Goal: Task Accomplishment & Management: Complete application form

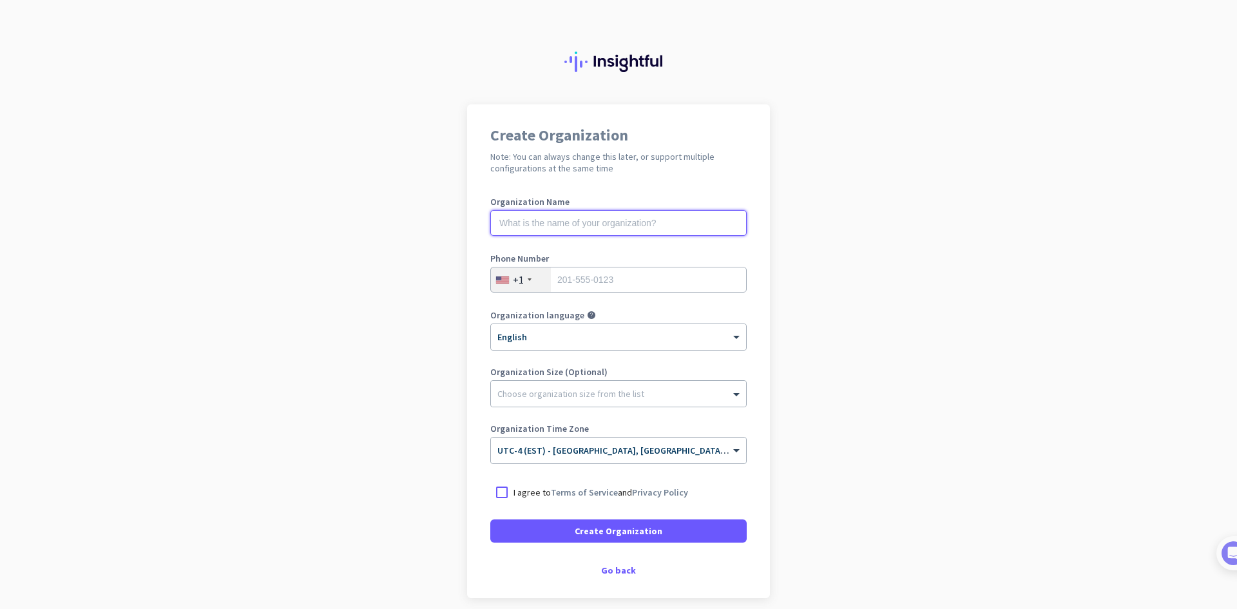
click at [572, 225] on input "text" at bounding box center [618, 223] width 257 height 26
click at [654, 226] on input "text" at bounding box center [618, 223] width 257 height 26
click at [644, 227] on input "text" at bounding box center [618, 223] width 257 height 26
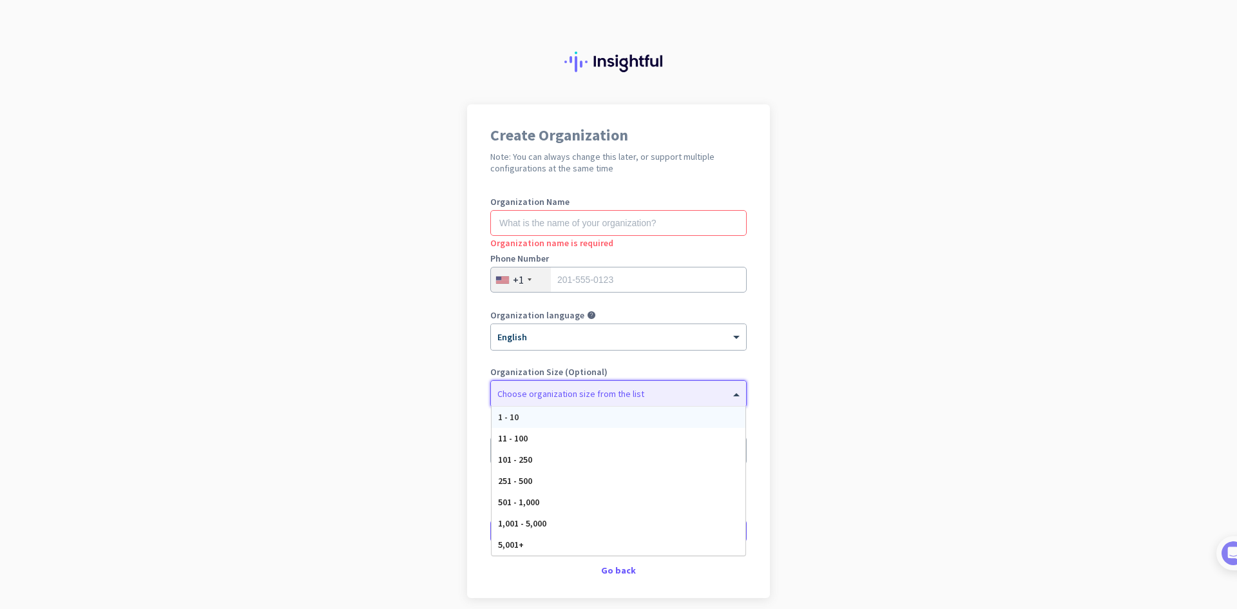
click at [552, 393] on div at bounding box center [618, 390] width 255 height 13
drag, startPoint x: 801, startPoint y: 414, endPoint x: 617, endPoint y: 282, distance: 226.3
click at [799, 414] on app-onboarding-organization "Create Organization Note: You can always change this later, or support multiple…" at bounding box center [618, 383] width 1237 height 558
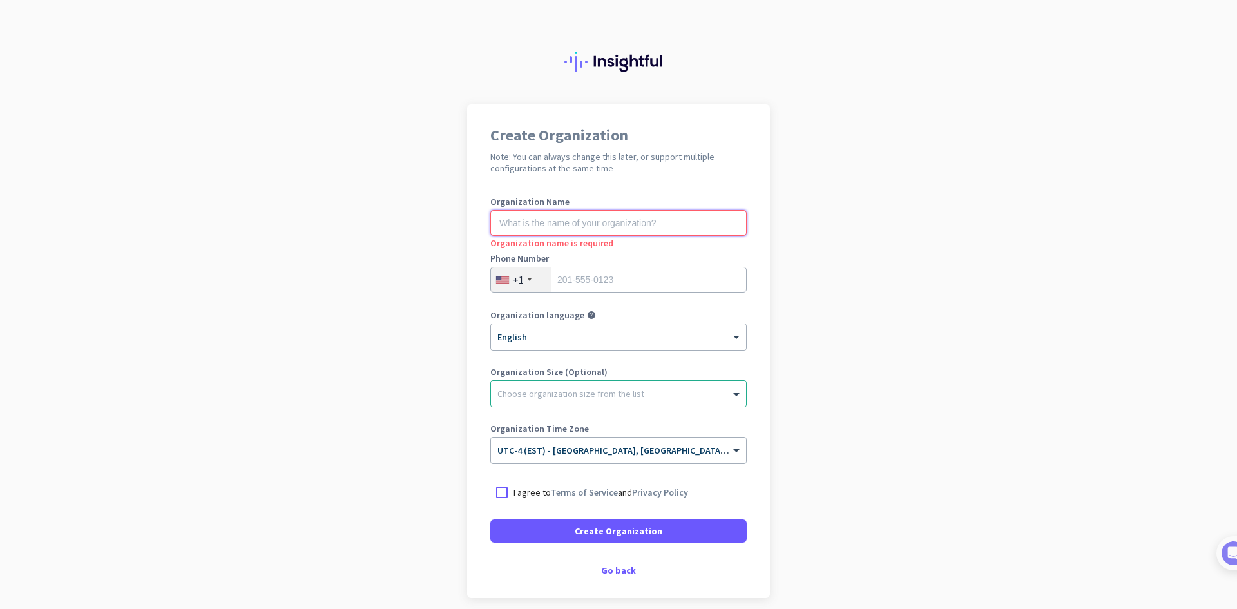
click at [520, 224] on input "text" at bounding box center [618, 223] width 257 height 26
type input "Mercor"
click at [603, 284] on input "tel" at bounding box center [618, 280] width 257 height 26
type input "4388244191"
click at [503, 492] on div at bounding box center [501, 492] width 23 height 23
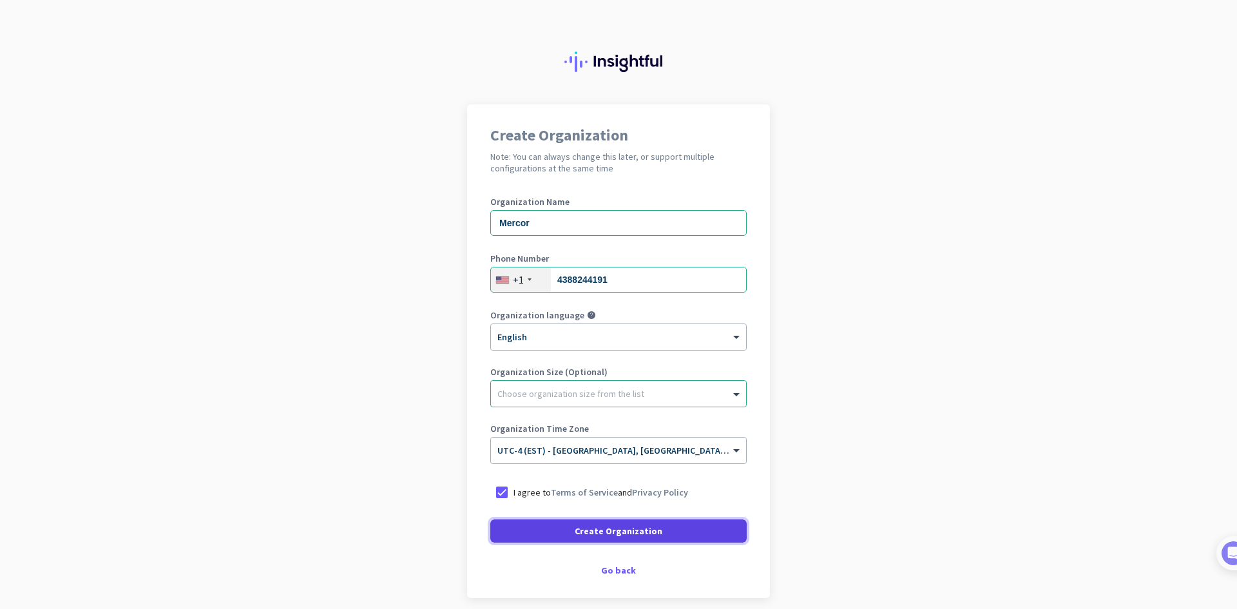
click at [545, 524] on span at bounding box center [618, 531] width 257 height 31
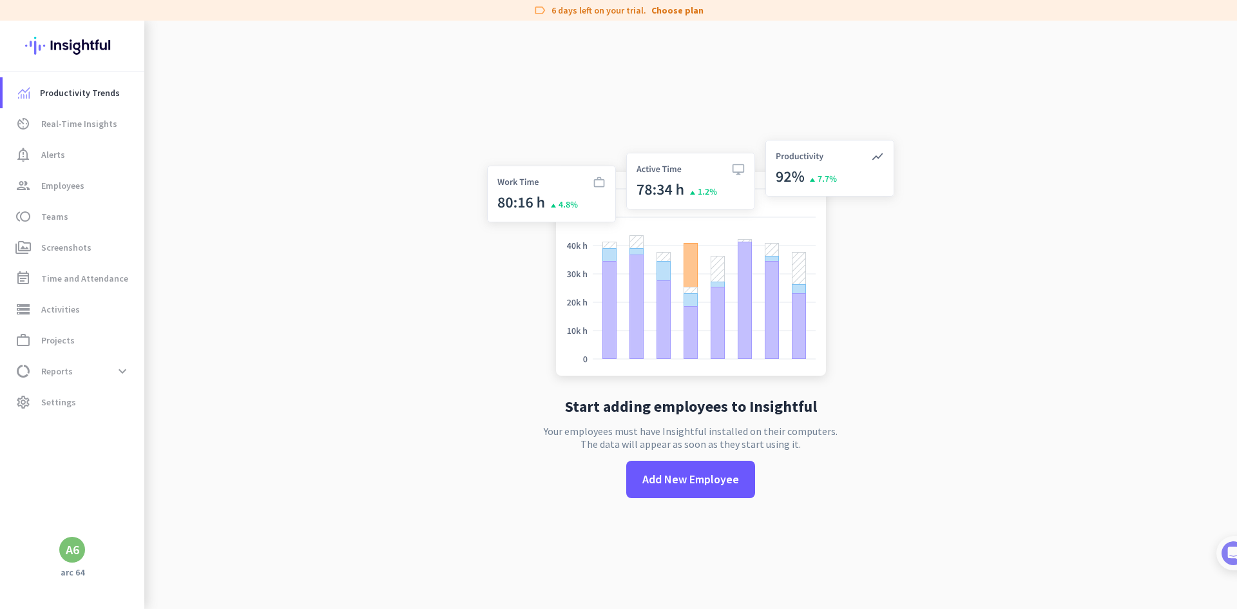
click at [982, 354] on app-no-employees "Start adding employees to Insightful Your employees must have Insightful instal…" at bounding box center [690, 325] width 1093 height 609
click at [72, 99] on span "Productivity Trends" at bounding box center [80, 92] width 80 height 15
click at [75, 556] on div "A6" at bounding box center [73, 549] width 14 height 13
click at [151, 452] on span "Personal Settings" at bounding box center [141, 456] width 78 height 12
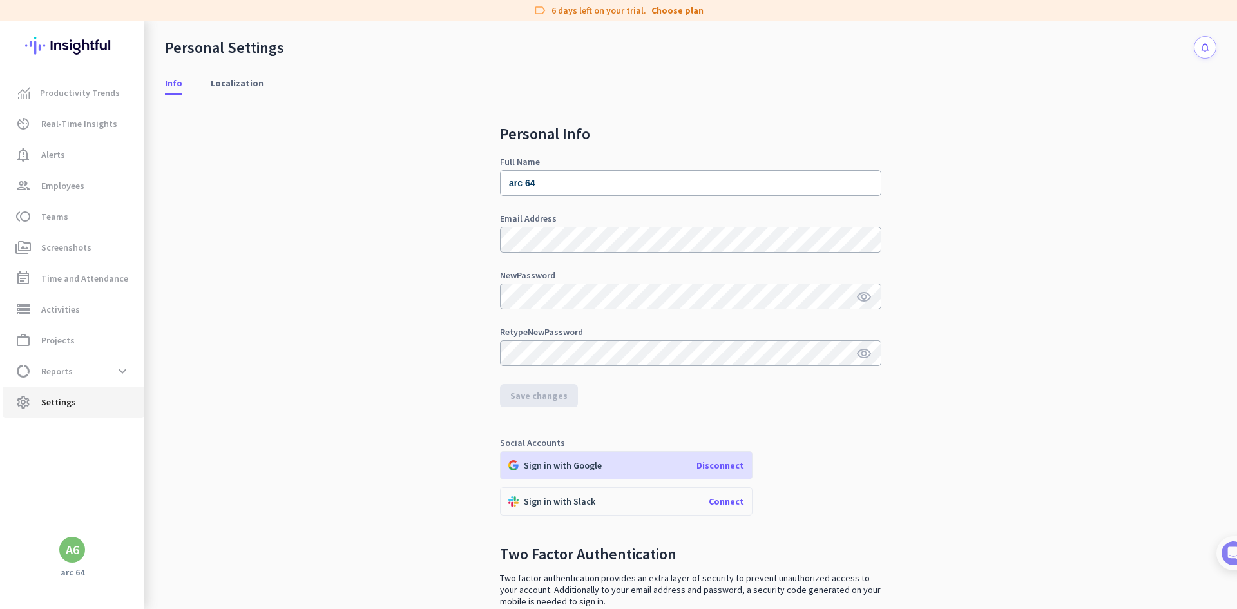
click at [68, 398] on span "Settings" at bounding box center [58, 401] width 35 height 15
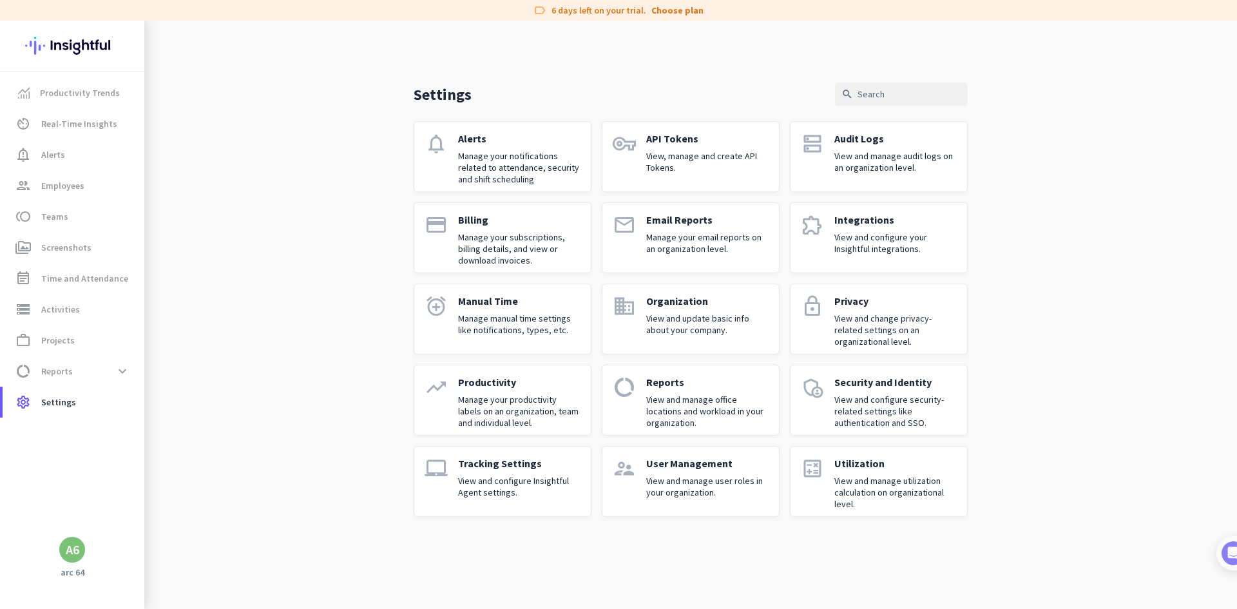
click at [651, 498] on div "User Management View and manage user roles in your organization." at bounding box center [707, 481] width 122 height 49
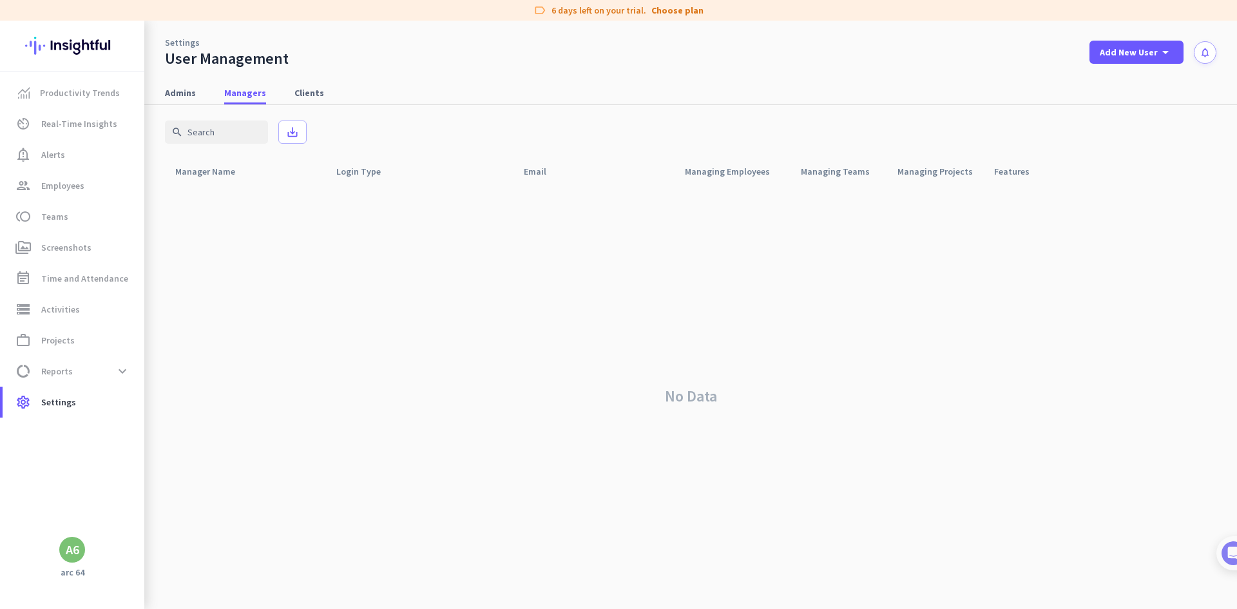
click at [1215, 48] on button "notifications" at bounding box center [1205, 52] width 23 height 23
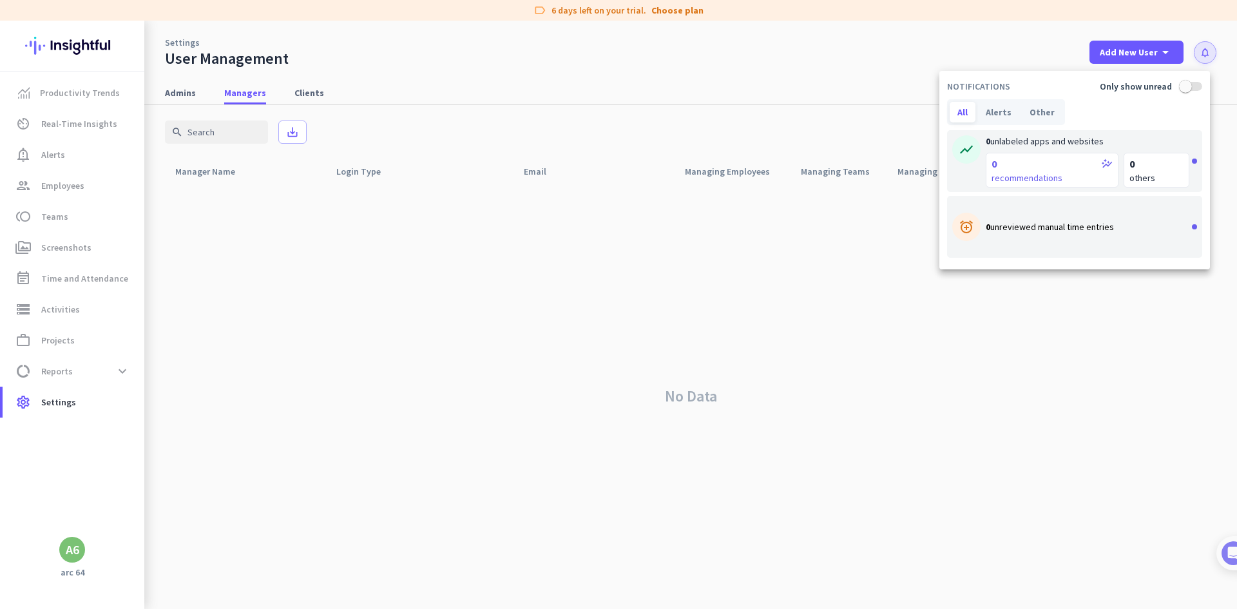
click at [1047, 41] on div at bounding box center [618, 304] width 1237 height 609
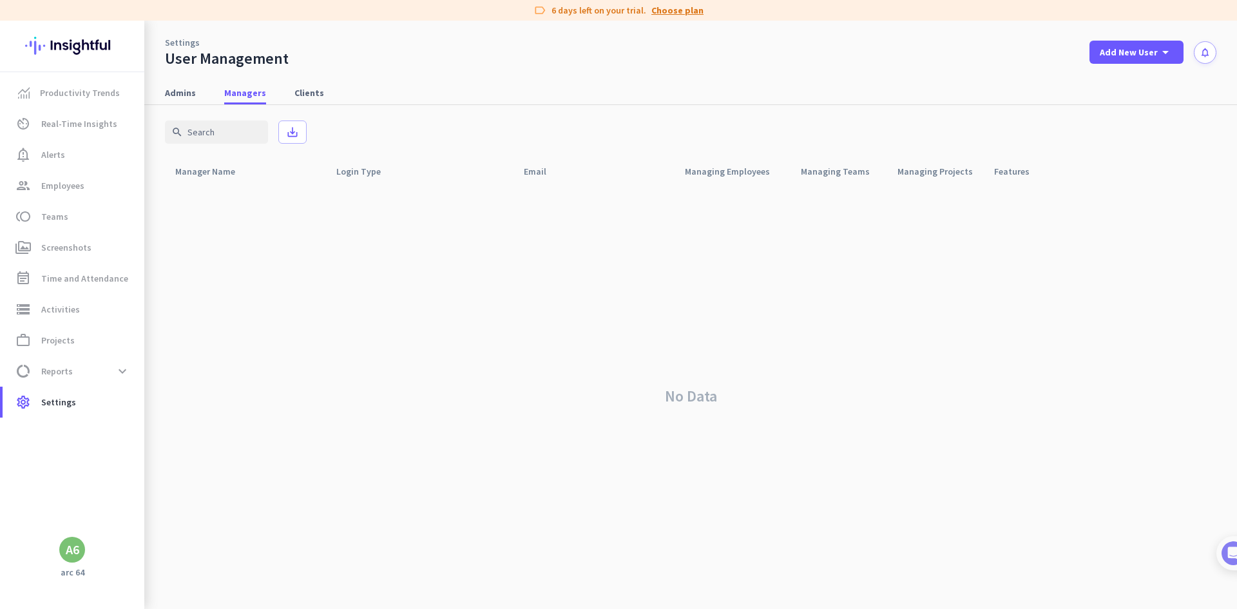
click at [682, 10] on link "Choose plan" at bounding box center [678, 10] width 52 height 13
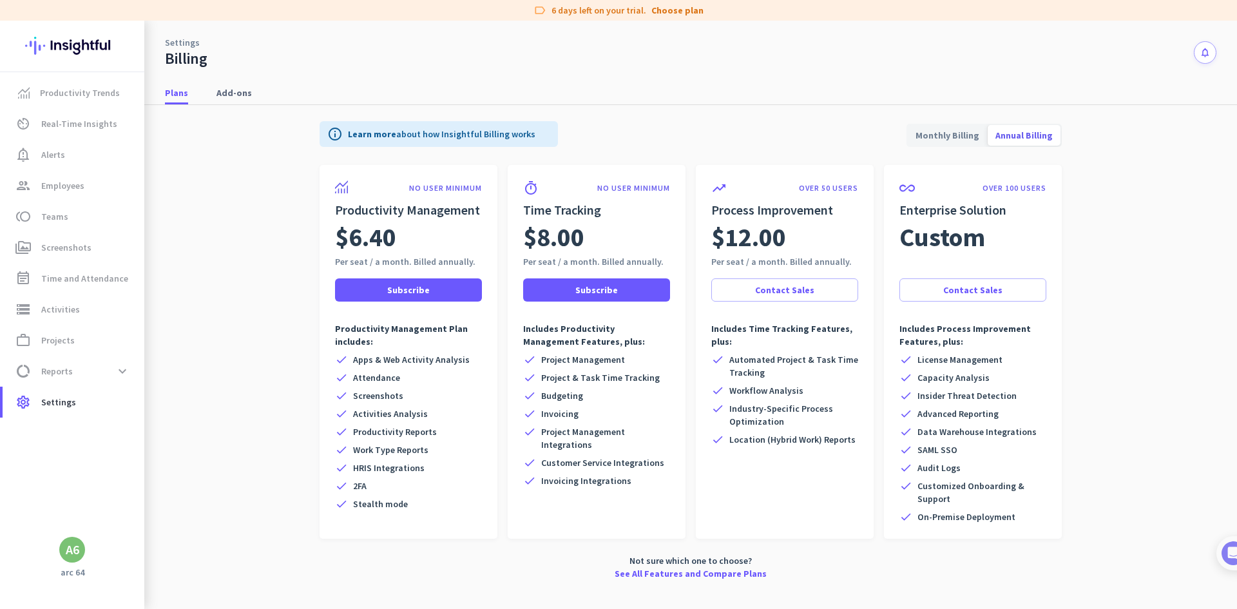
click at [64, 548] on div "A6" at bounding box center [72, 550] width 26 height 26
click at [157, 455] on span "Personal Settings" at bounding box center [141, 456] width 78 height 12
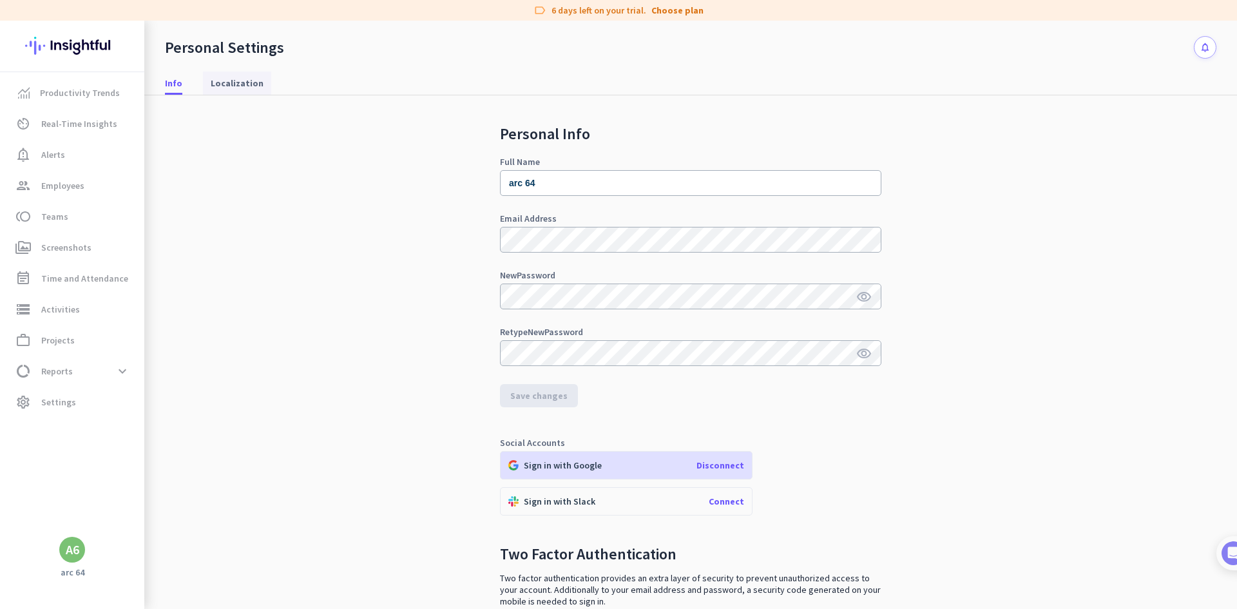
click at [215, 88] on span "Localization" at bounding box center [237, 83] width 53 height 13
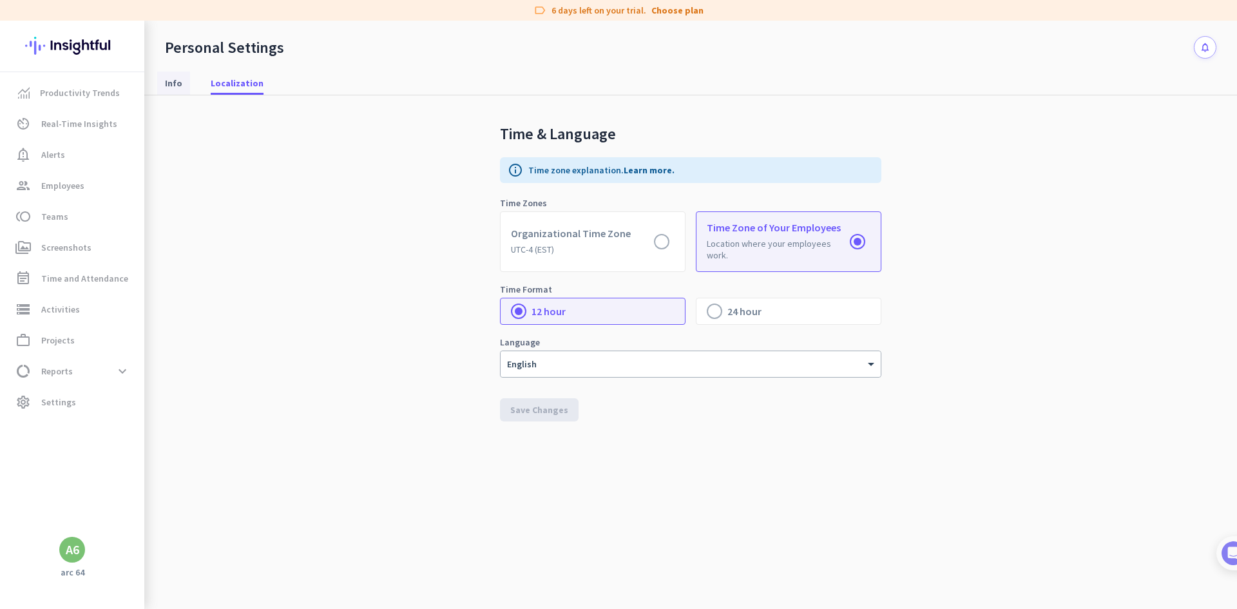
click at [170, 82] on span "Info" at bounding box center [173, 83] width 17 height 13
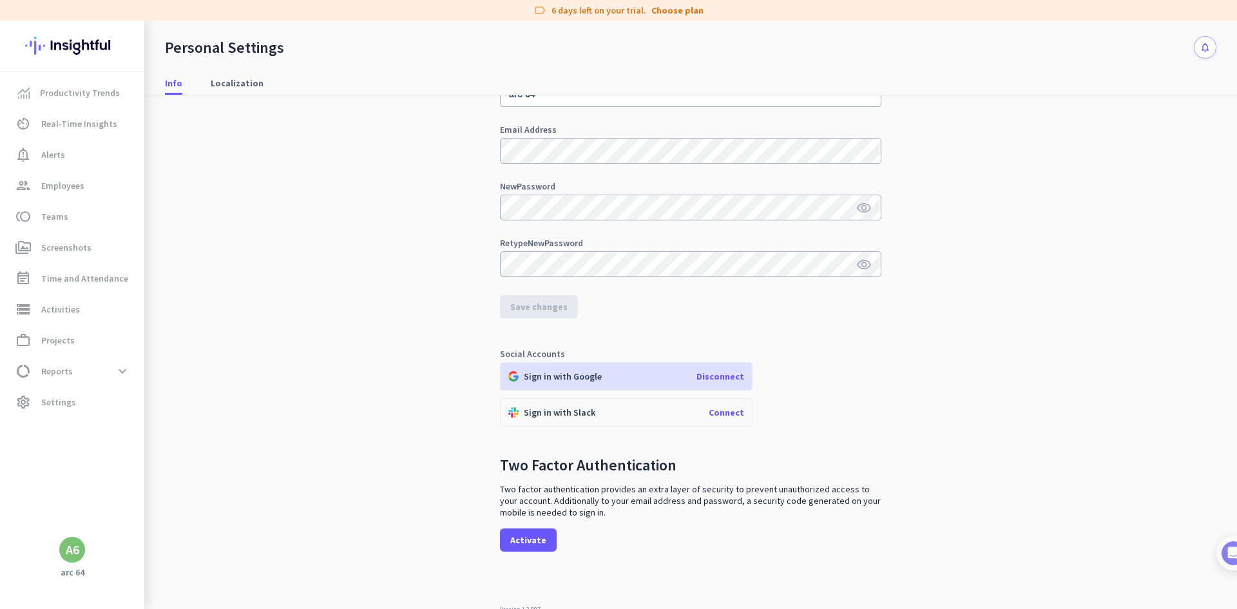
scroll to position [93, 0]
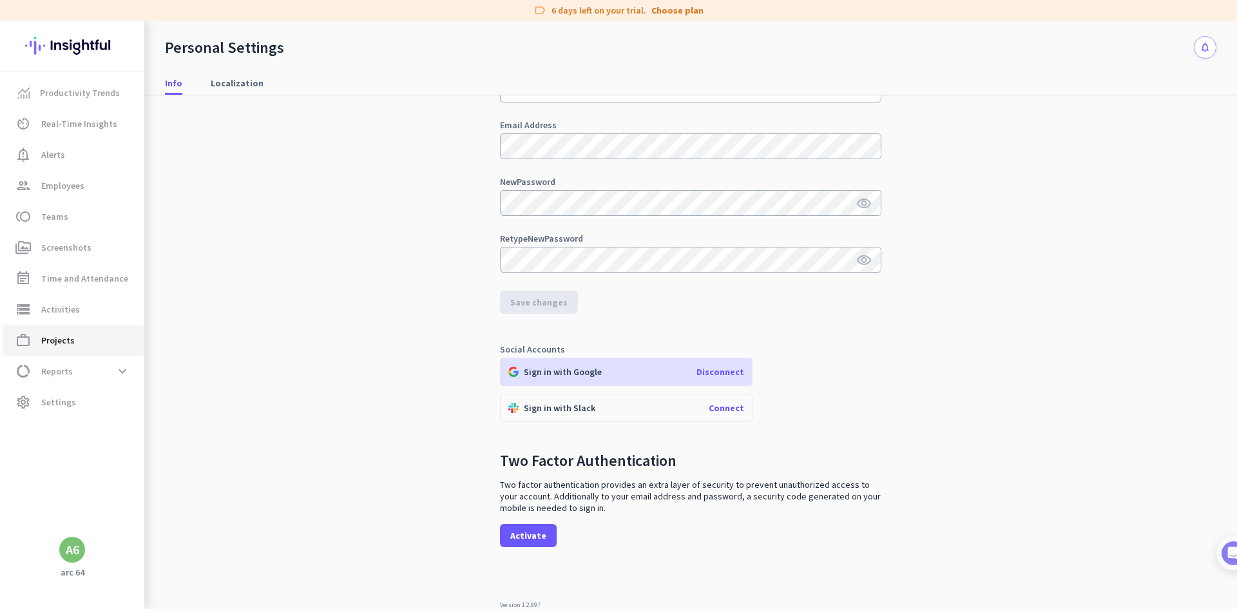
click at [92, 338] on span "work_outline Projects" at bounding box center [73, 340] width 121 height 15
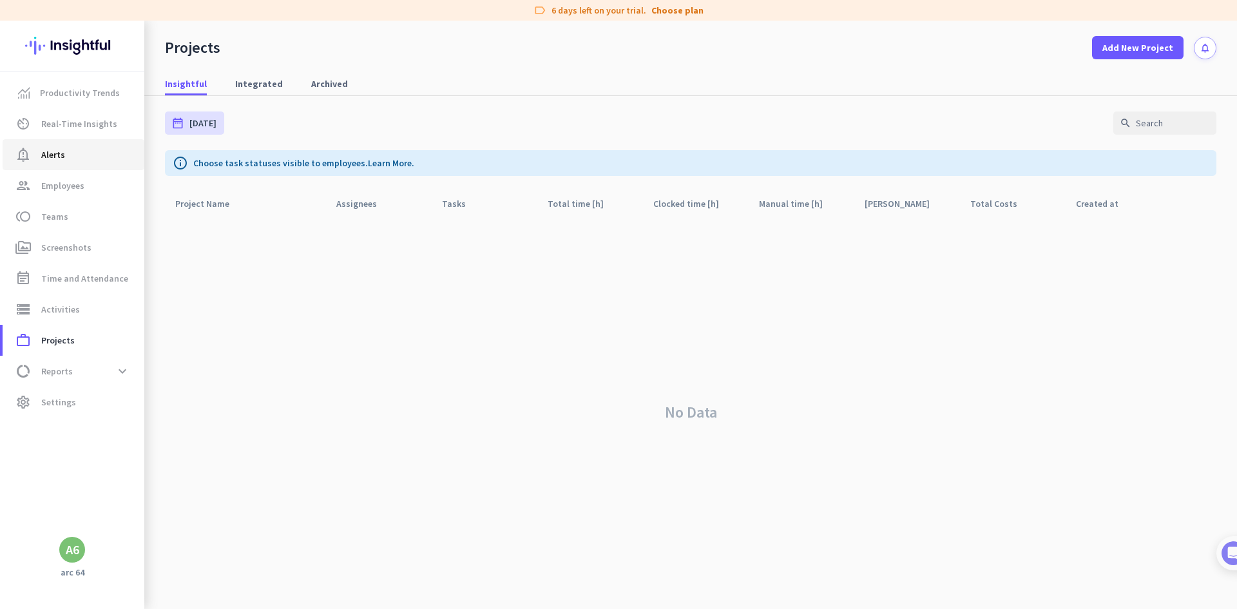
click at [84, 157] on span "notification_important Alerts" at bounding box center [73, 154] width 121 height 15
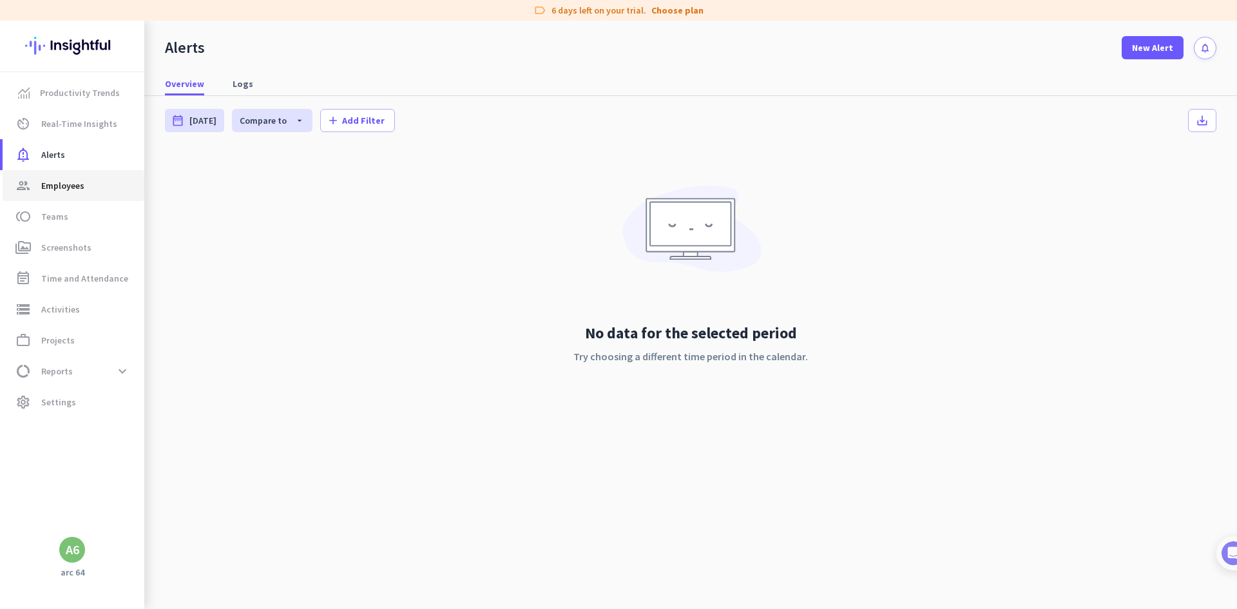
click at [81, 191] on span "Employees" at bounding box center [62, 185] width 43 height 15
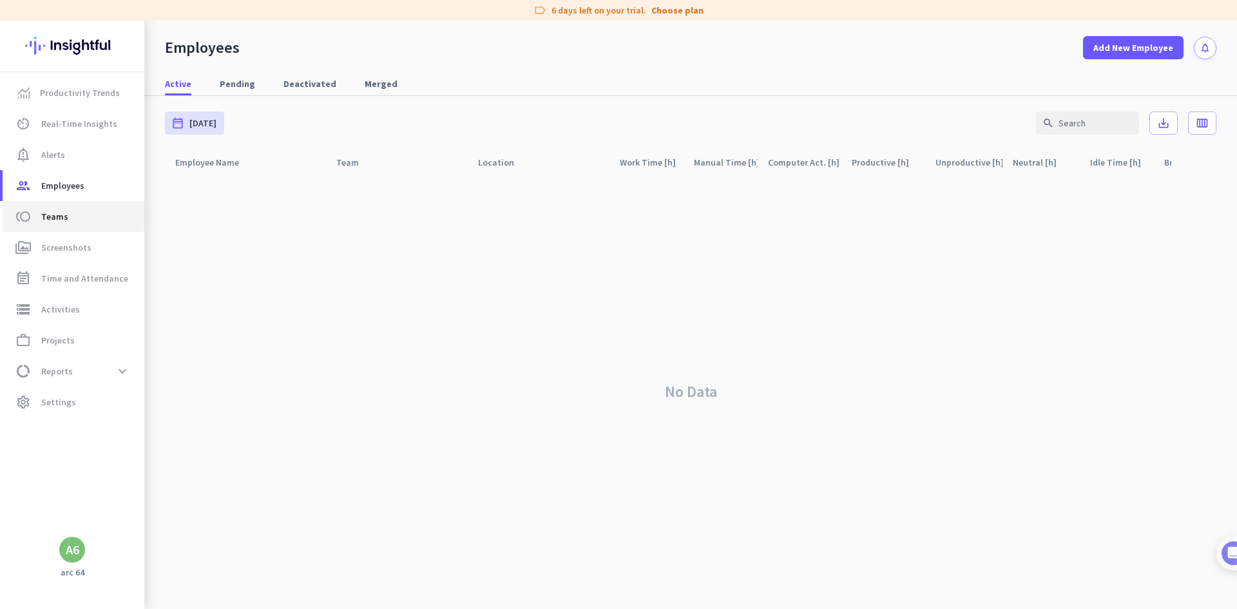
click at [94, 210] on span "toll Teams" at bounding box center [73, 216] width 121 height 15
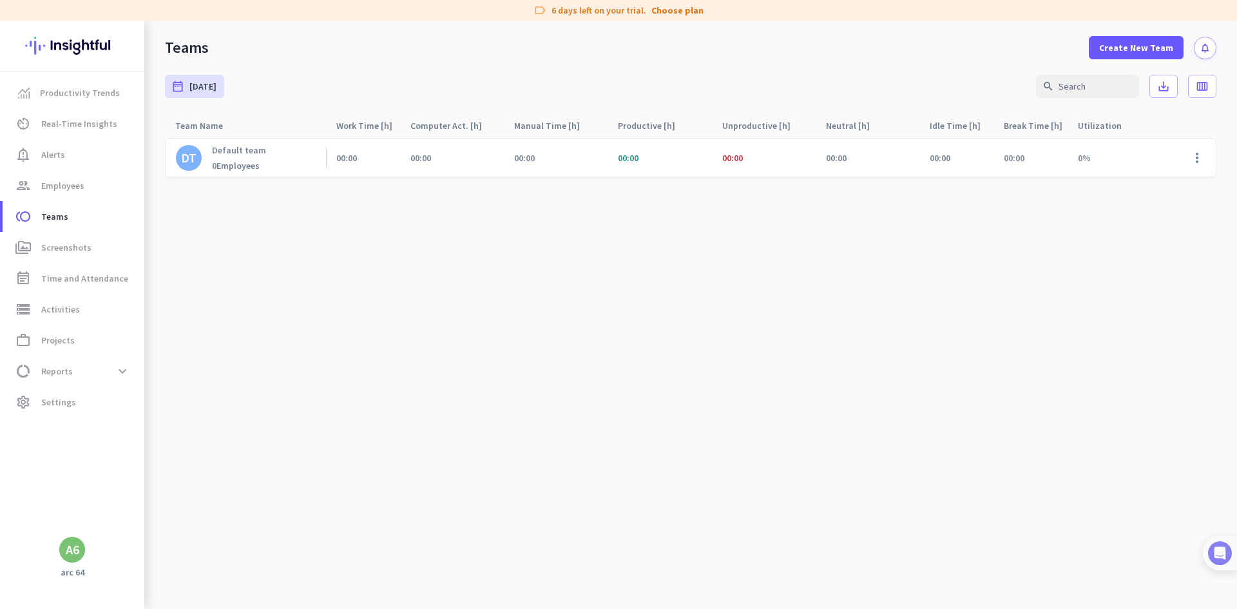
click at [1232, 556] on div at bounding box center [1220, 553] width 34 height 34
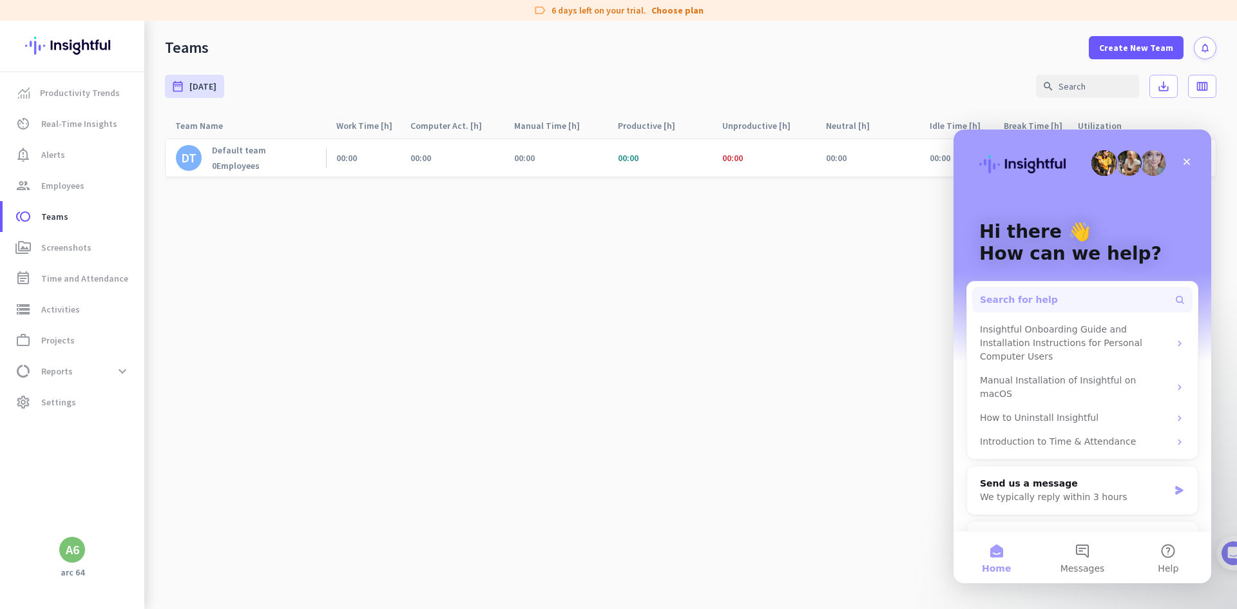
click at [1076, 302] on button "Search for help" at bounding box center [1083, 300] width 220 height 26
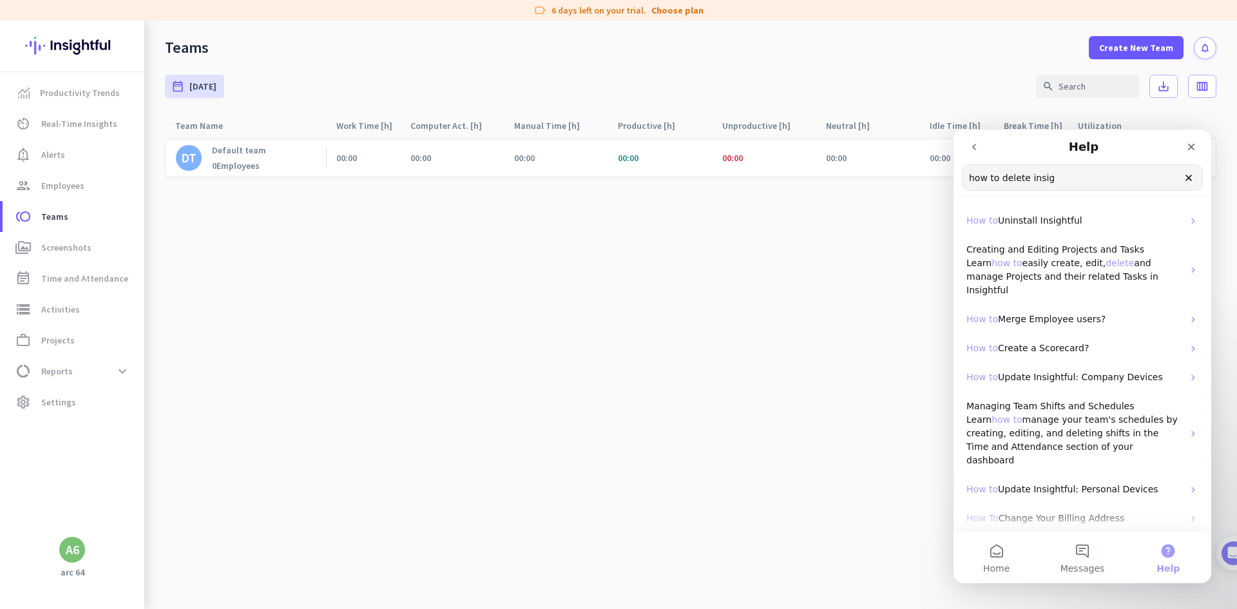
drag, startPoint x: 1067, startPoint y: 182, endPoint x: 882, endPoint y: 205, distance: 186.4
click at [954, 205] on html "Help how to delete insig Search for help How to Uninstall Insightful Creating a…" at bounding box center [1083, 357] width 258 height 454
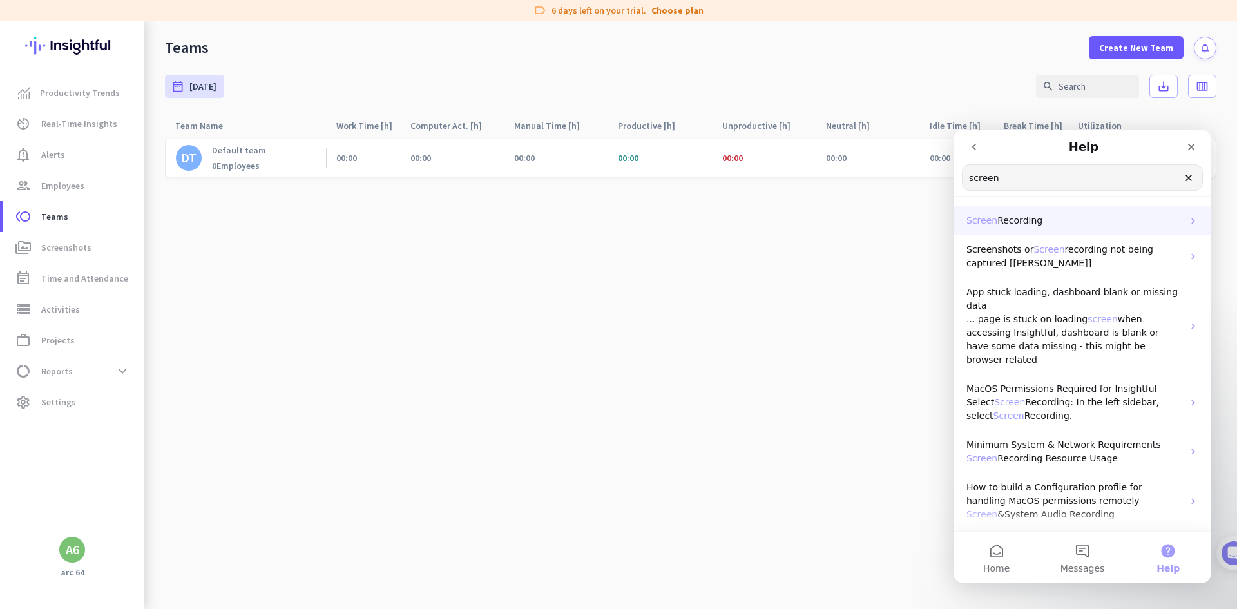
type input "screen"
click at [1056, 216] on p "Screen Recording" at bounding box center [1075, 221] width 217 height 14
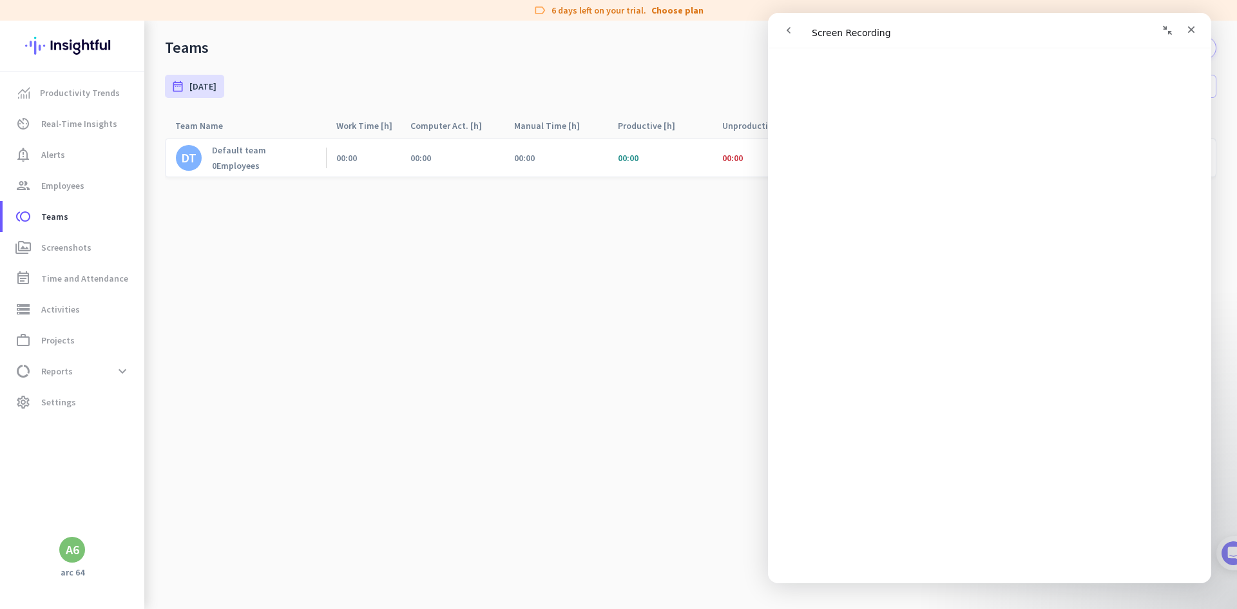
scroll to position [450, 0]
click at [93, 44] on img at bounding box center [72, 46] width 94 height 50
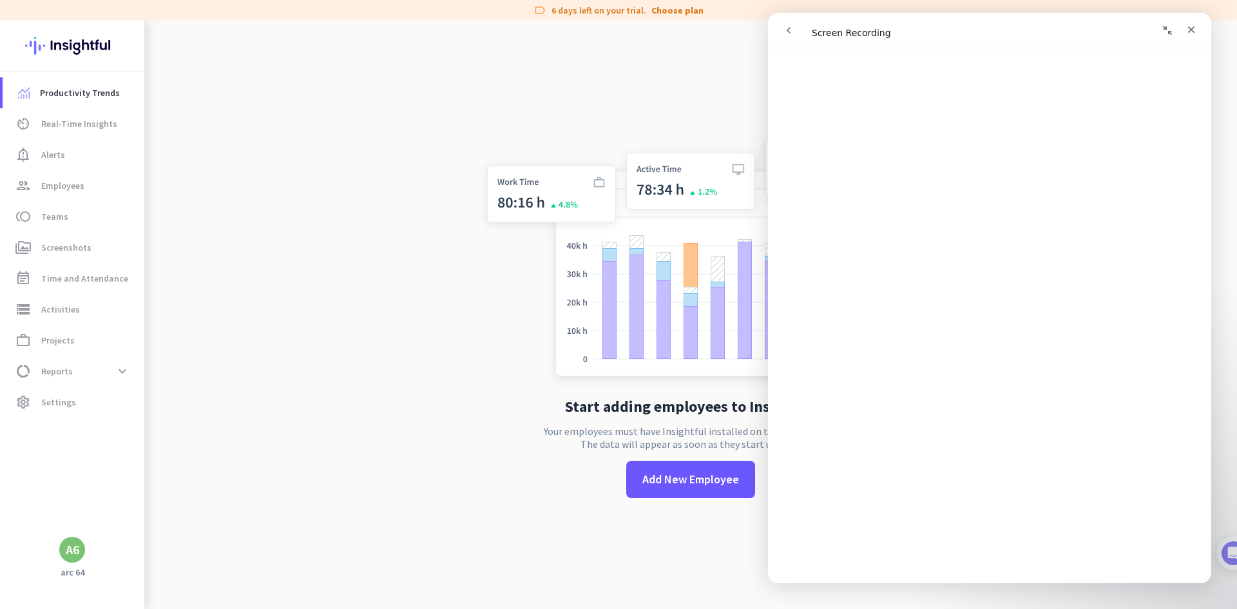
click at [453, 422] on app-no-employees "Start adding employees to Insightful Your employees must have Insightful instal…" at bounding box center [690, 325] width 1093 height 609
click at [1193, 27] on icon "Close" at bounding box center [1192, 29] width 10 height 10
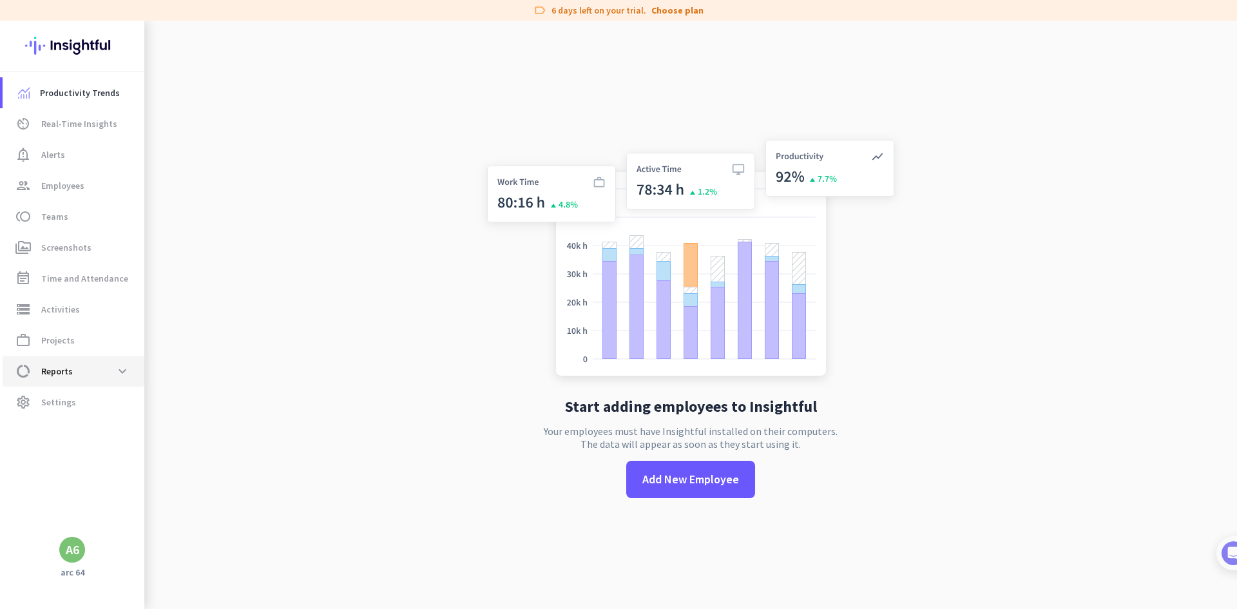
click at [65, 365] on span "Reports" at bounding box center [57, 371] width 32 height 15
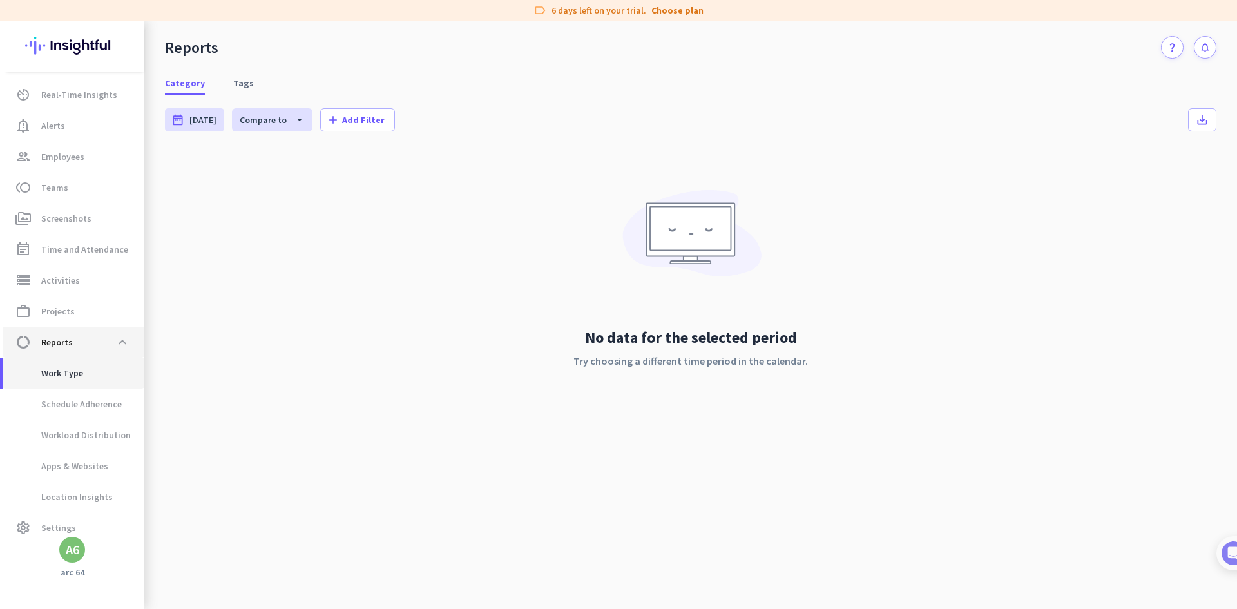
scroll to position [41, 0]
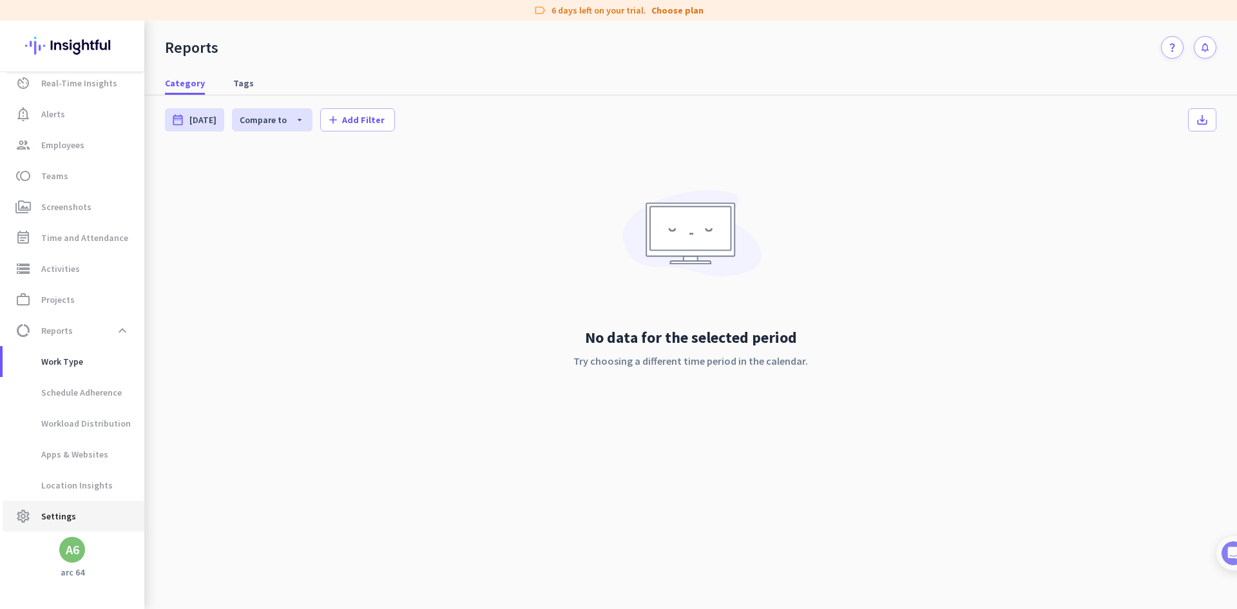
click at [67, 507] on link "settings Settings" at bounding box center [74, 516] width 142 height 31
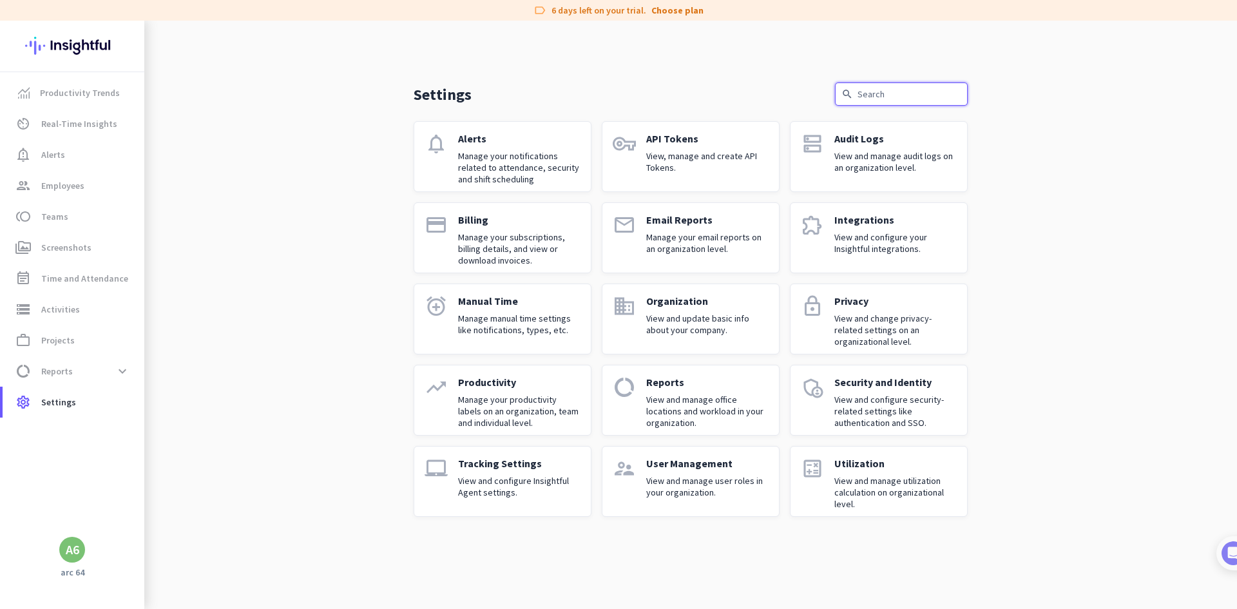
click at [889, 92] on input "text" at bounding box center [901, 93] width 133 height 23
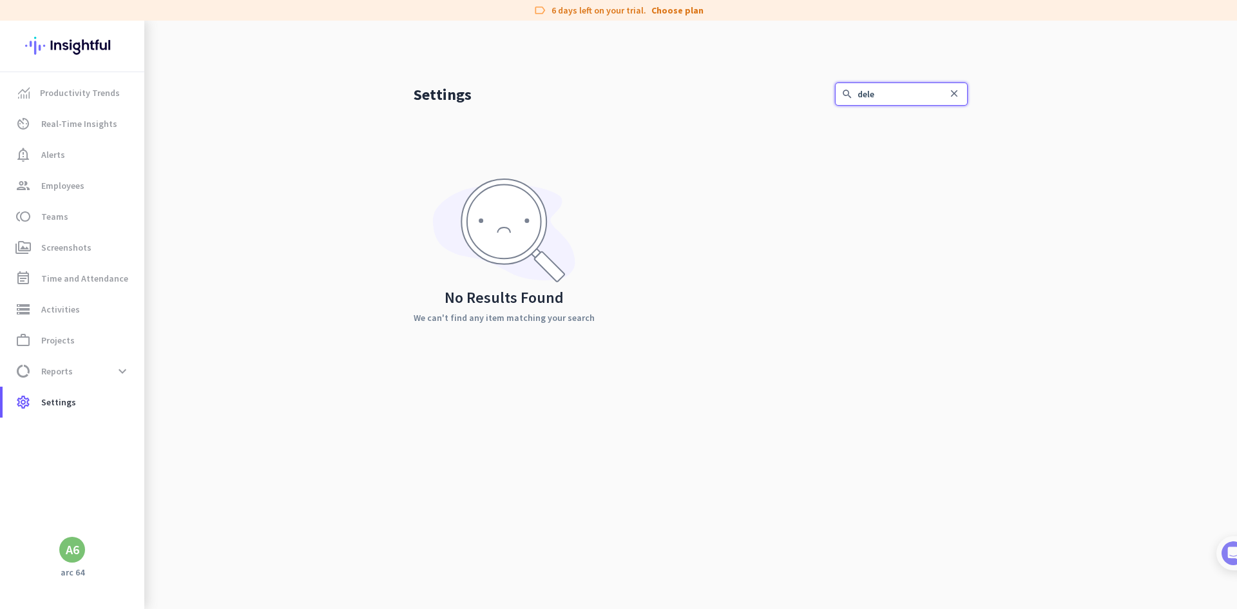
type input "delet"
drag, startPoint x: 894, startPoint y: 91, endPoint x: 793, endPoint y: 99, distance: 101.5
click at [795, 99] on div "Settings search delet close" at bounding box center [691, 93] width 554 height 23
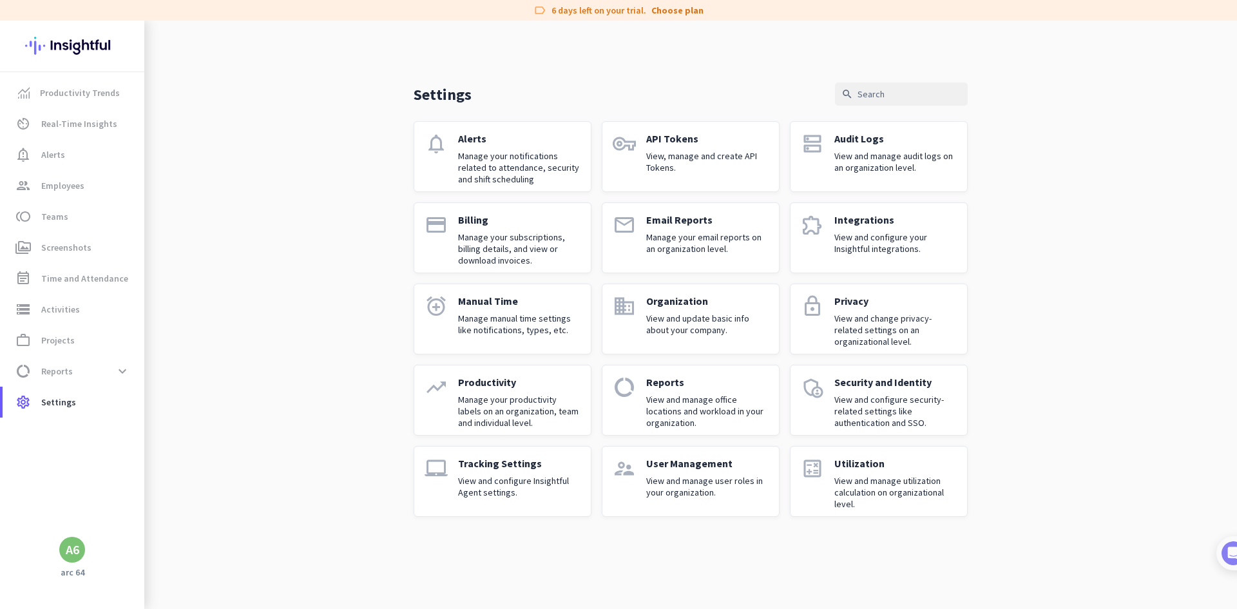
click at [67, 46] on img at bounding box center [72, 46] width 94 height 50
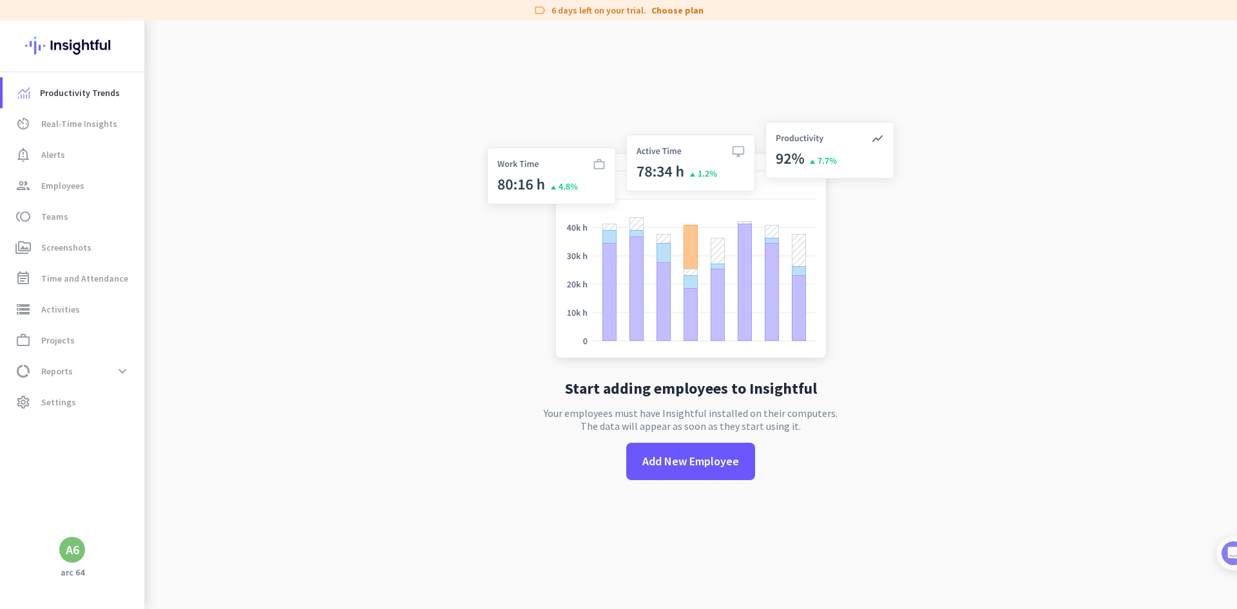
scroll to position [21, 0]
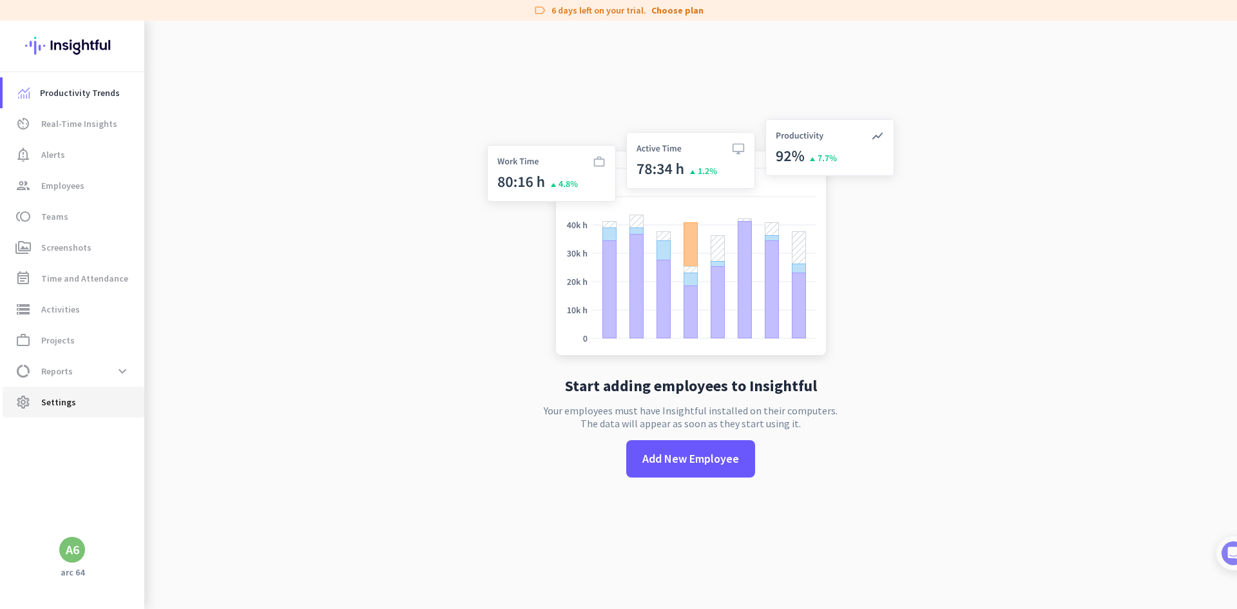
click at [69, 392] on link "settings Settings" at bounding box center [74, 402] width 142 height 31
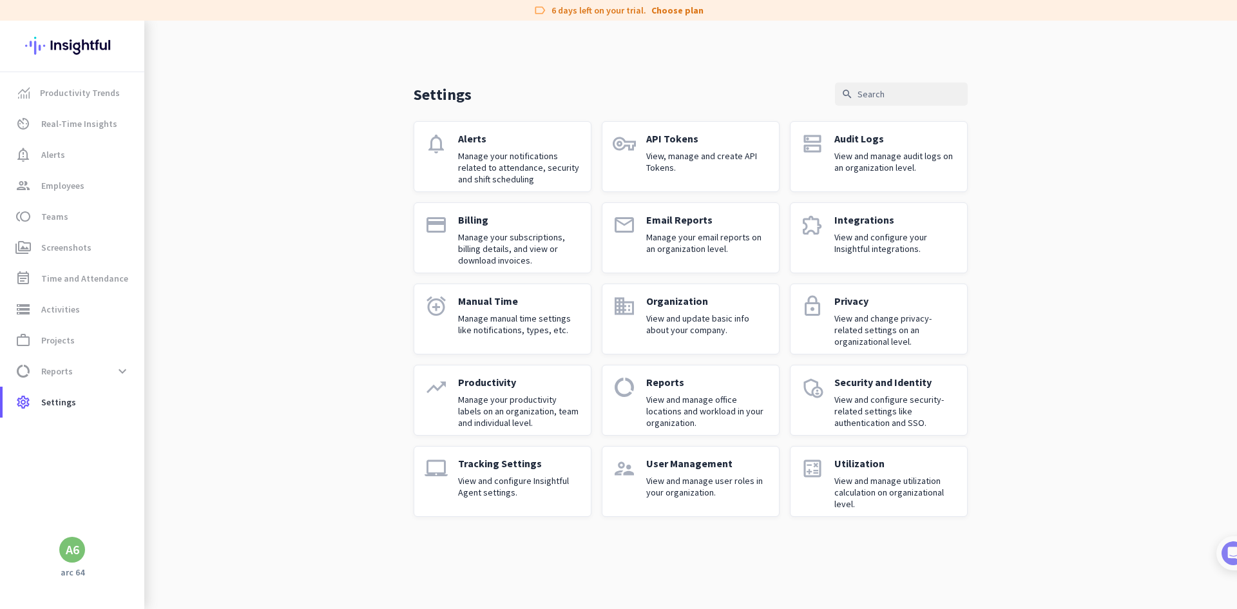
click at [536, 238] on p "Manage your subscriptions, billing details, and view or download invoices." at bounding box center [519, 248] width 122 height 35
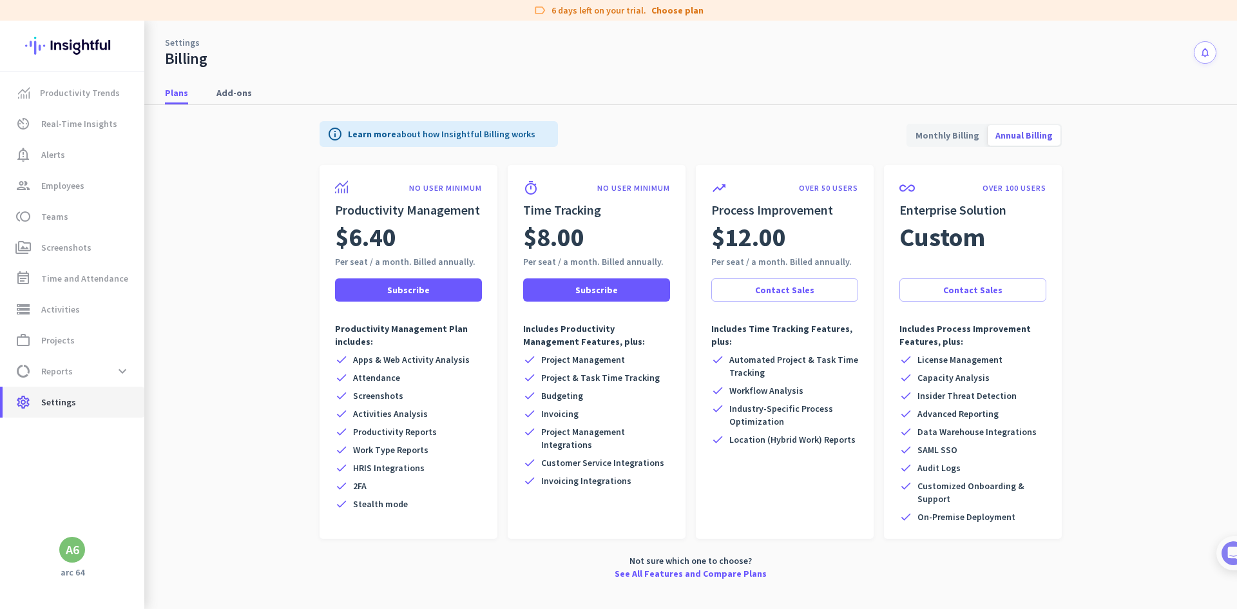
click at [81, 396] on span "settings Settings" at bounding box center [73, 401] width 121 height 15
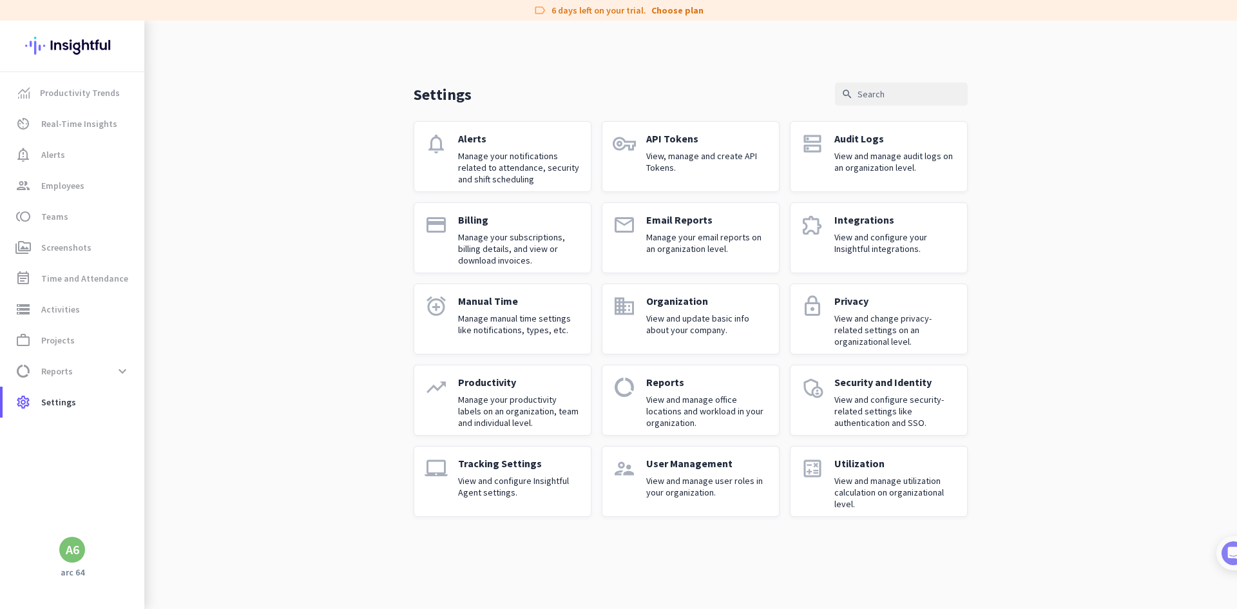
click at [516, 253] on p "Manage your subscriptions, billing details, and view or download invoices." at bounding box center [519, 248] width 122 height 35
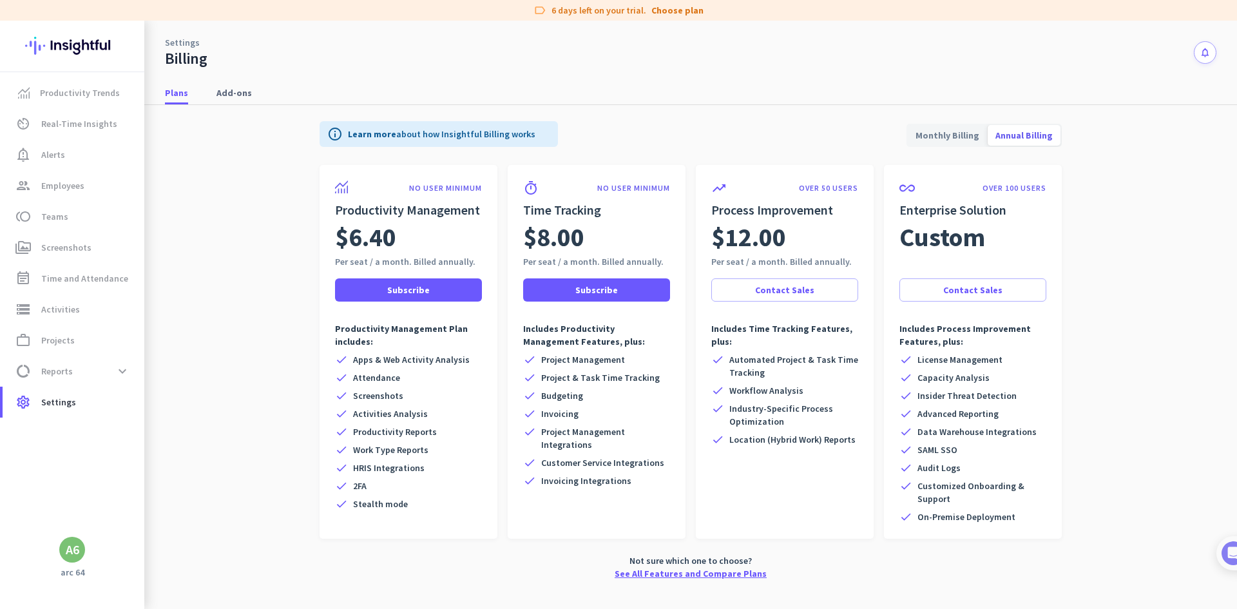
click at [746, 570] on link "See All Features and Compare Plans" at bounding box center [691, 573] width 152 height 13
click at [666, 12] on link "Choose plan" at bounding box center [678, 10] width 52 height 13
click at [79, 547] on div "A6" at bounding box center [73, 549] width 14 height 13
click at [217, 492] on p "admin" at bounding box center [211, 494] width 32 height 9
click at [85, 548] on div "A6" at bounding box center [72, 550] width 144 height 26
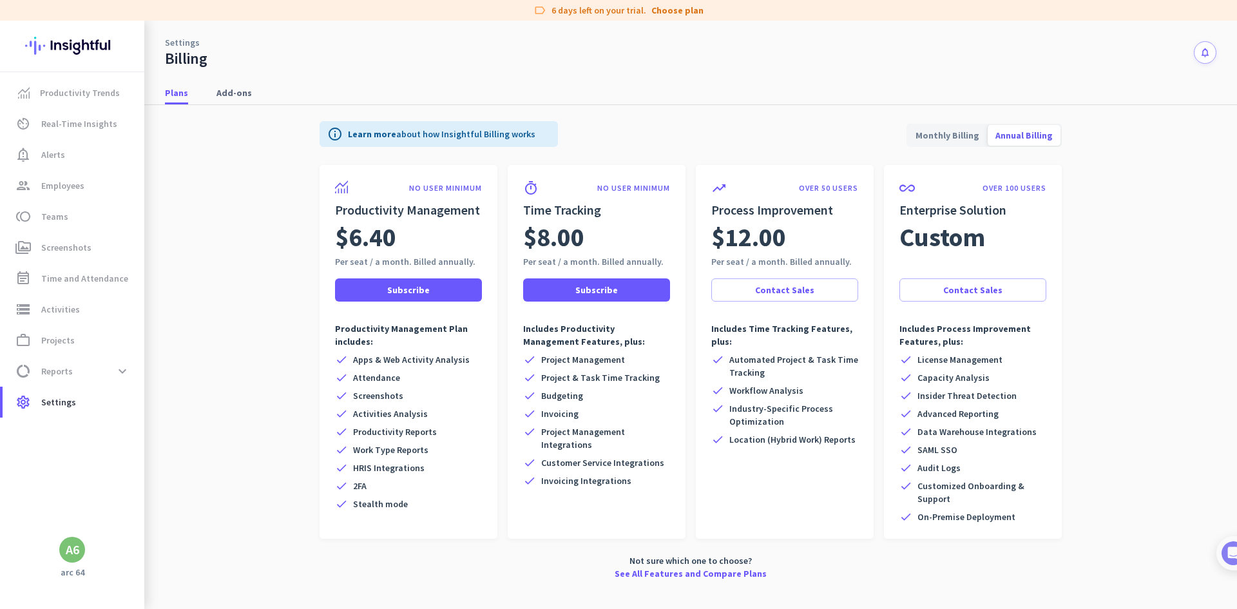
click at [73, 545] on div "A6" at bounding box center [73, 549] width 14 height 13
click at [121, 458] on span "Personal Settings" at bounding box center [141, 456] width 78 height 12
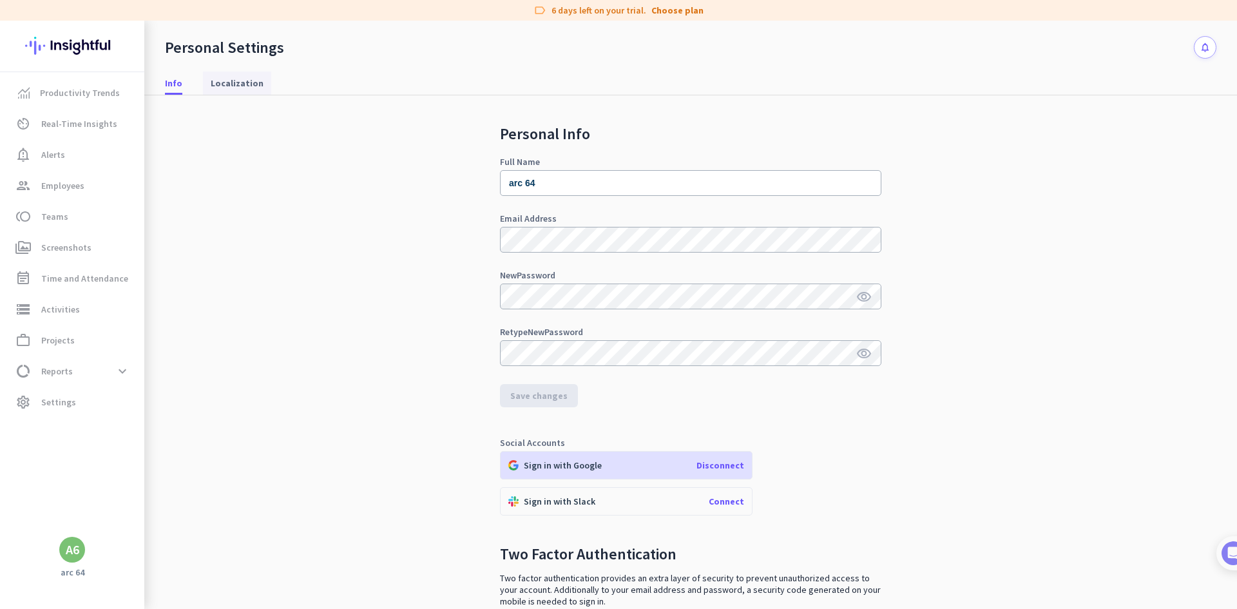
click at [226, 75] on span "Localization" at bounding box center [237, 83] width 53 height 23
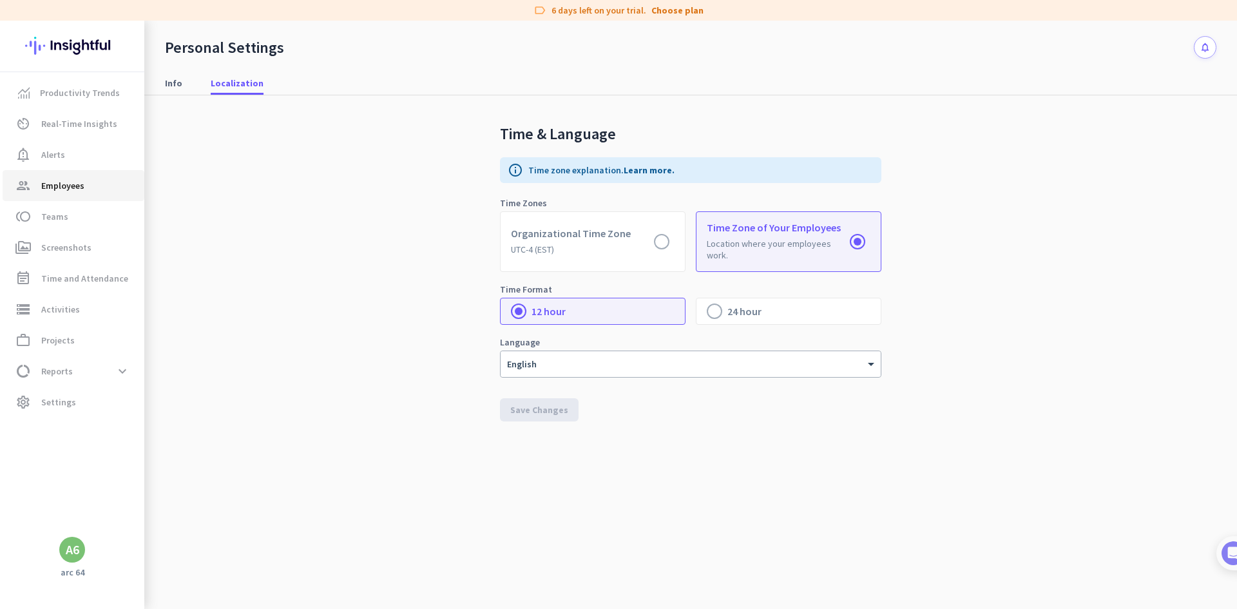
click at [86, 185] on span "group Employees" at bounding box center [73, 185] width 121 height 15
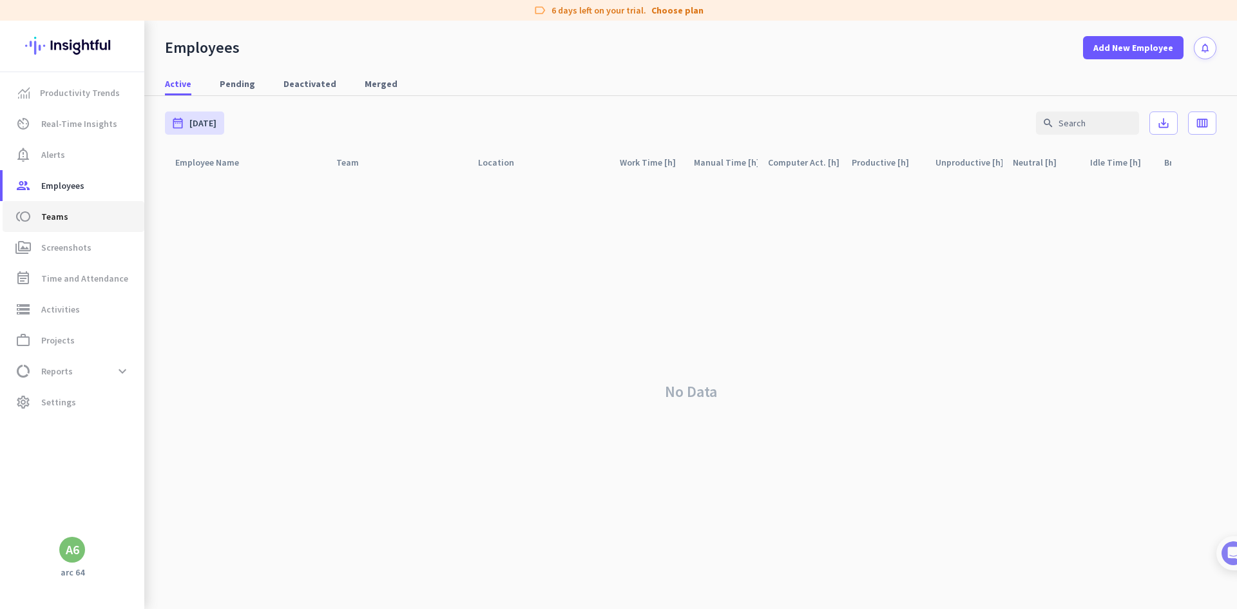
click at [50, 211] on span "Teams" at bounding box center [54, 216] width 27 height 15
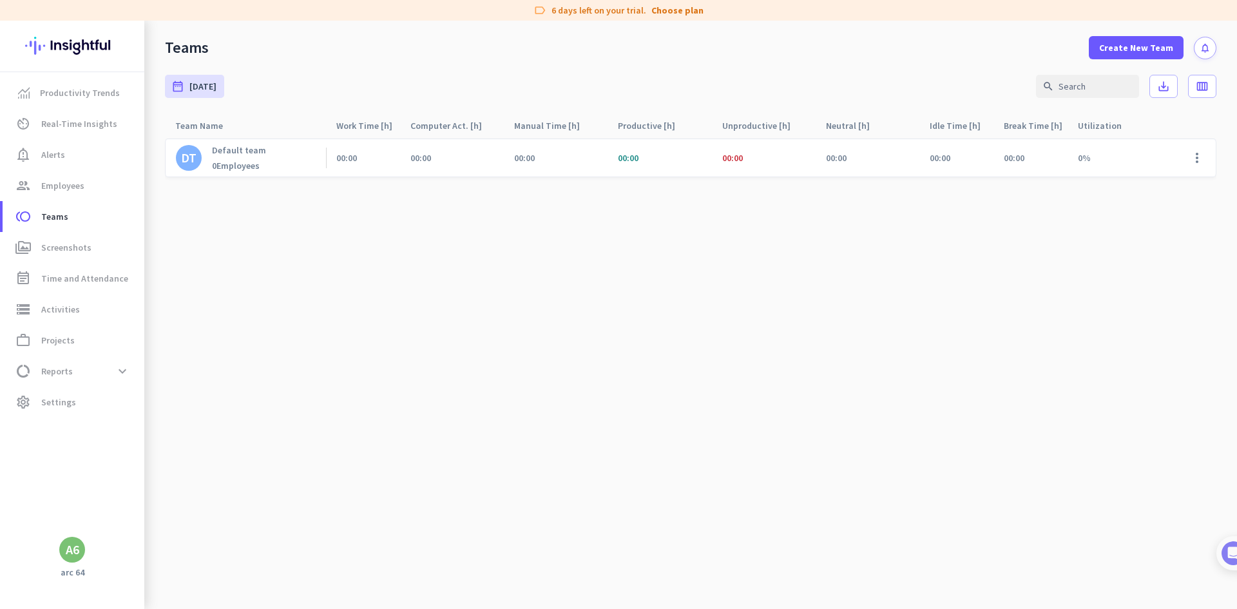
click at [51, 43] on img at bounding box center [72, 46] width 94 height 50
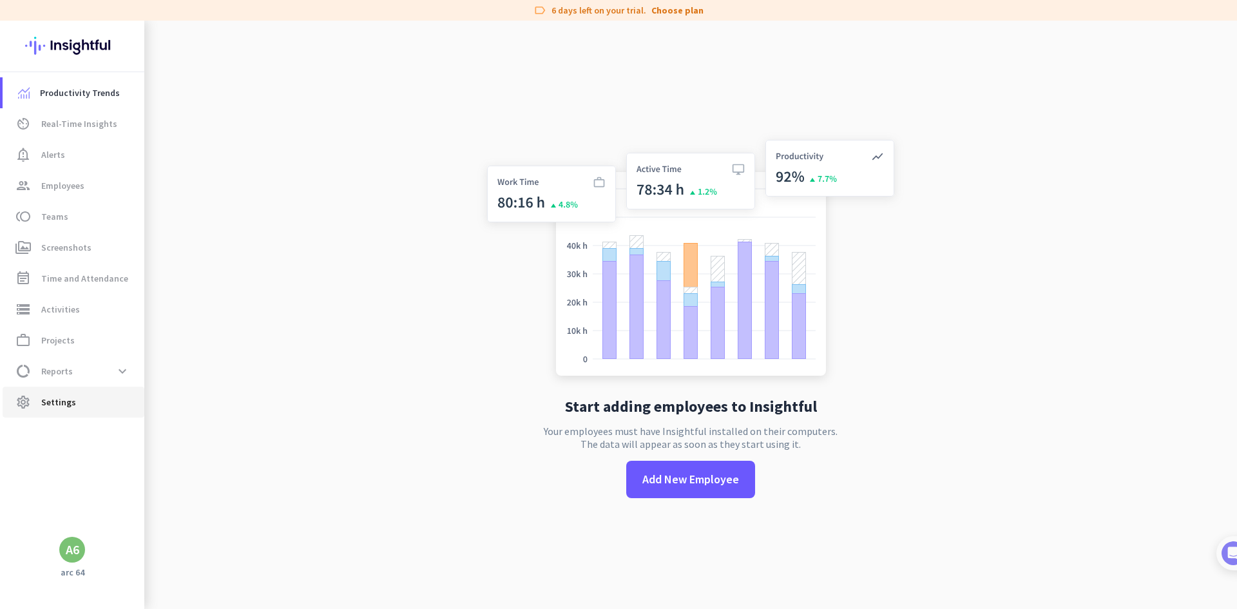
click at [70, 403] on span "Settings" at bounding box center [58, 401] width 35 height 15
